Goal: Task Accomplishment & Management: Complete application form

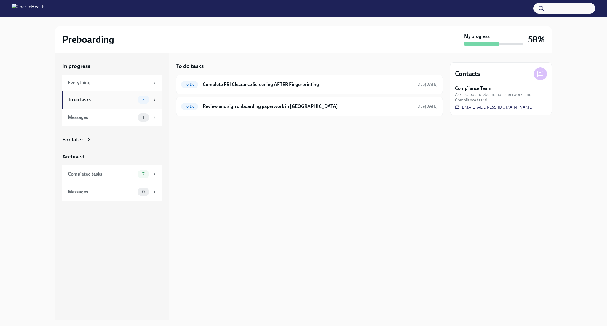
click at [100, 99] on div "To do tasks" at bounding box center [101, 99] width 67 height 7
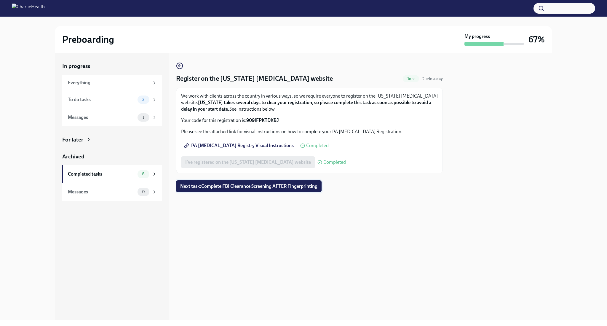
click at [237, 188] on span "Next task : Complete FBI Clearance Screening AFTER Fingerprinting" at bounding box center [248, 186] width 137 height 6
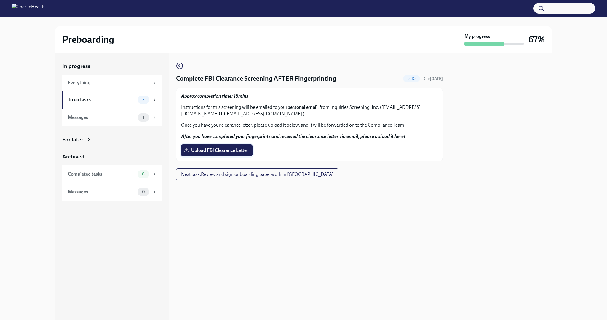
click at [218, 150] on span "Upload FBI Clearance Letter" at bounding box center [216, 150] width 63 height 6
click at [0, 0] on input "Upload FBI Clearance Letter" at bounding box center [0, 0] width 0 height 0
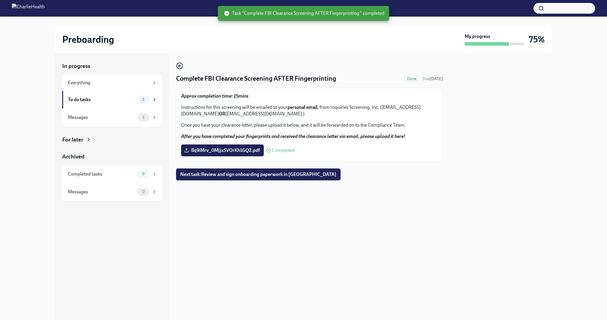
click at [230, 174] on span "Next task : Review and sign onboarding paperwork in UKG" at bounding box center [258, 174] width 156 height 6
